Goal: Information Seeking & Learning: Learn about a topic

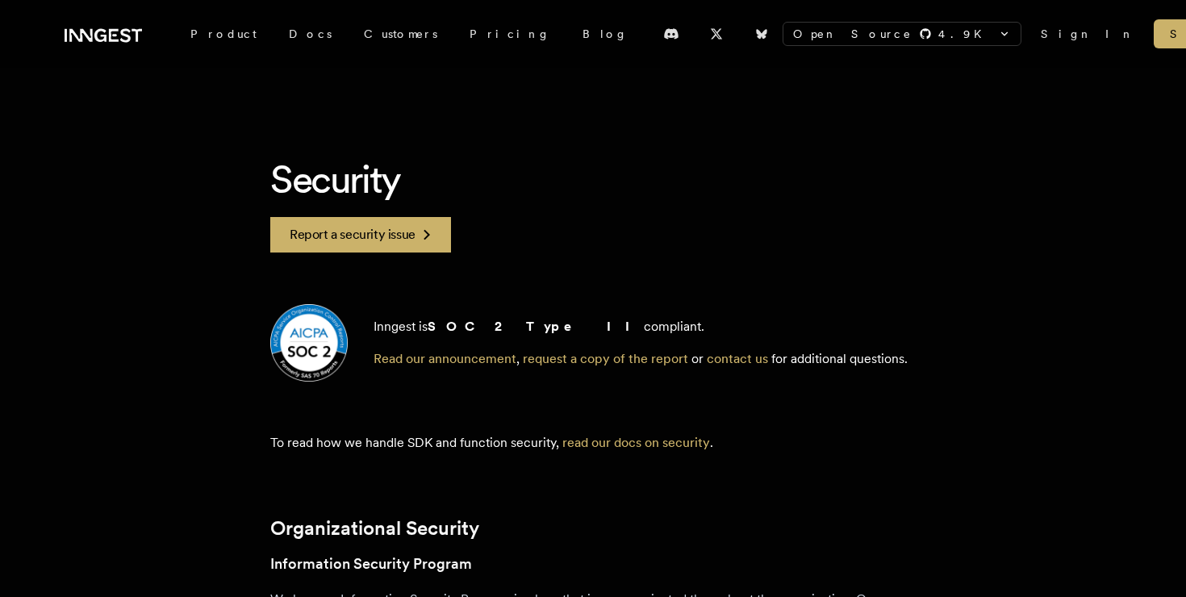
scroll to position [85, 0]
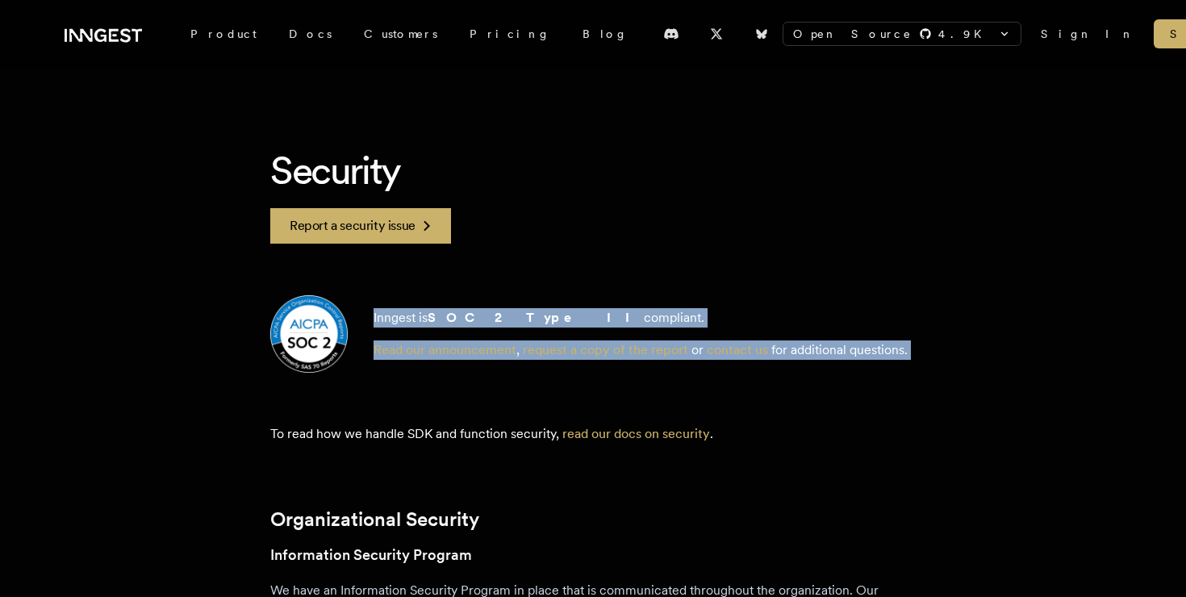
drag, startPoint x: 561, startPoint y: 279, endPoint x: 604, endPoint y: 389, distance: 118.1
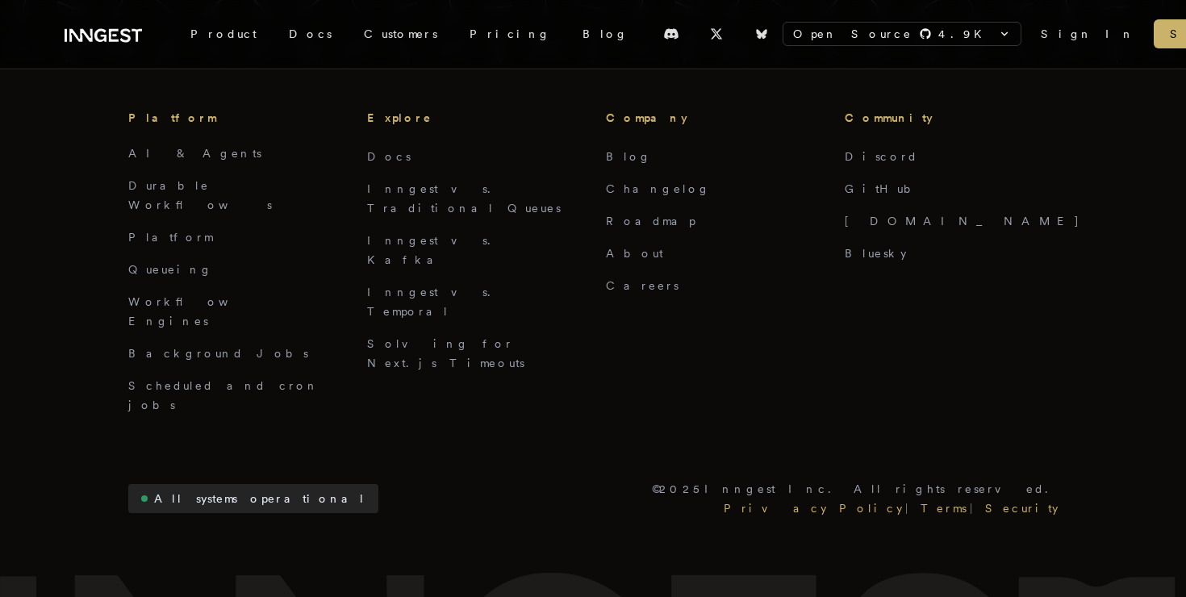
scroll to position [3757, 0]
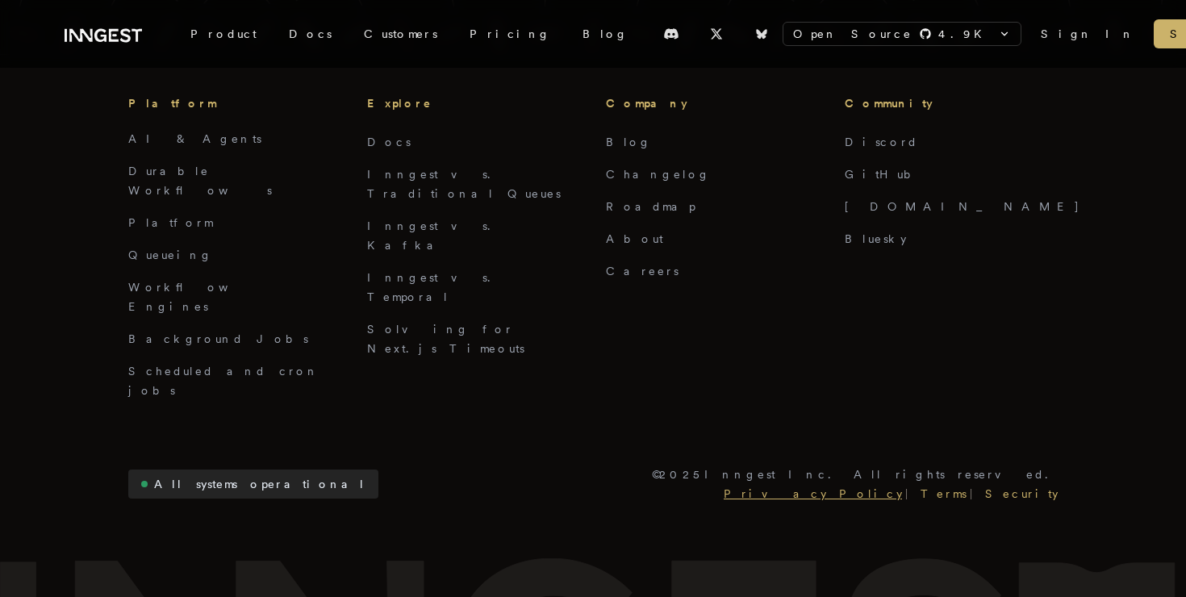
click at [905, 484] on link "Privacy Policy" at bounding box center [813, 493] width 185 height 19
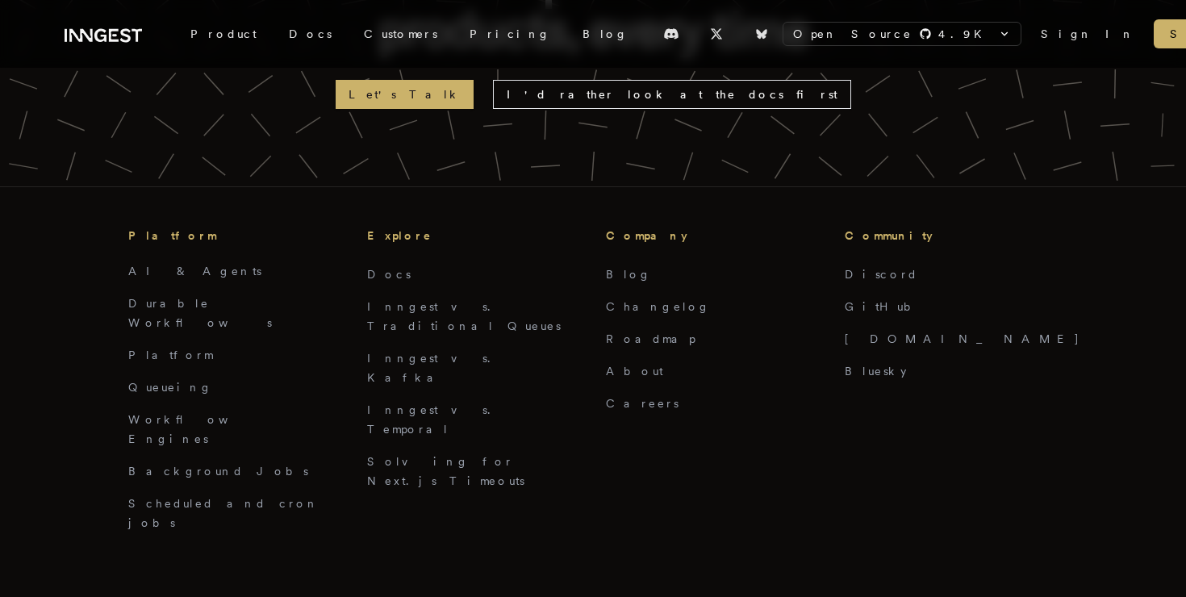
scroll to position [1297, 0]
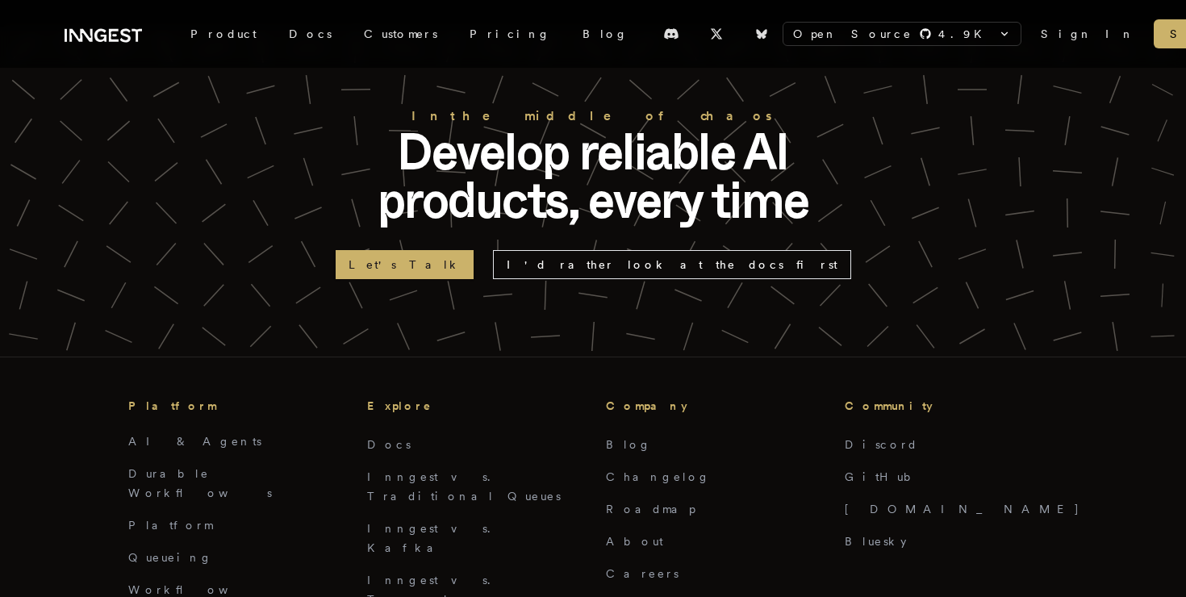
scroll to position [3483, 0]
